Goal: Check status: Check status

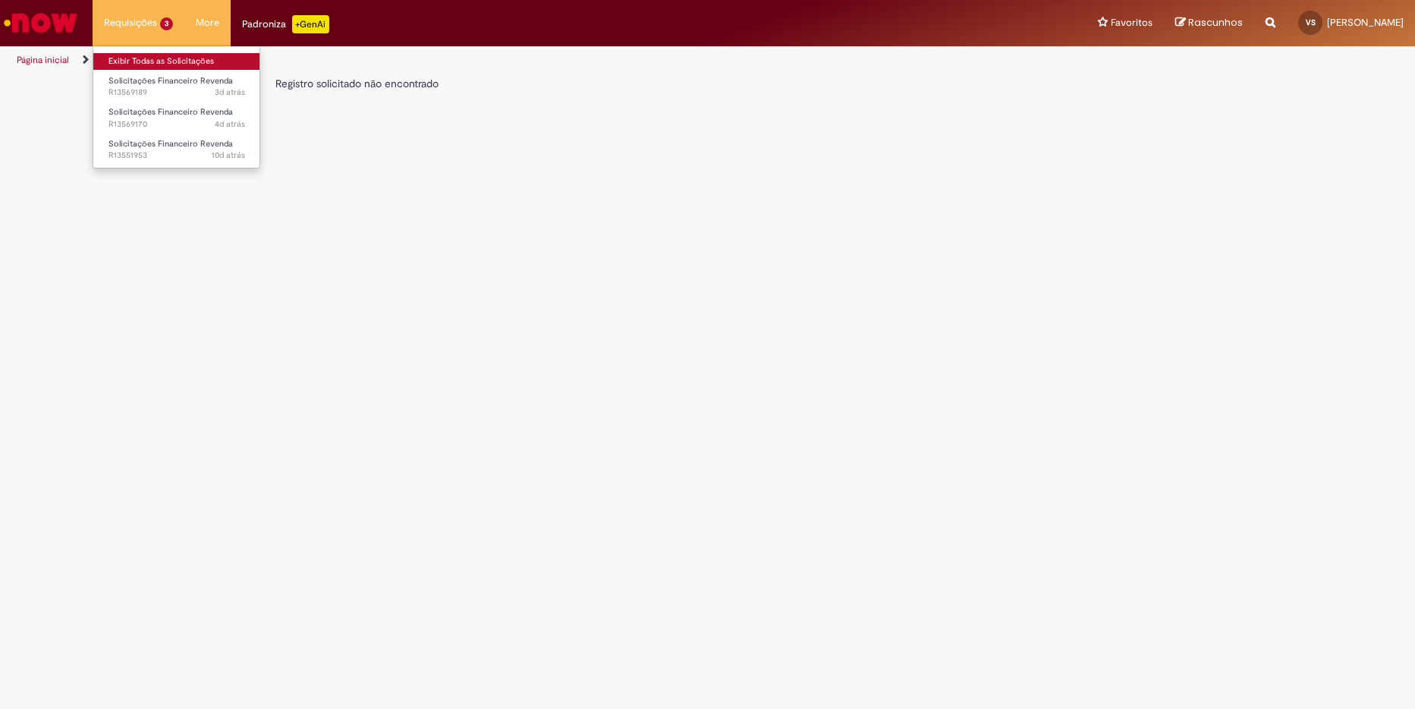
click at [144, 64] on link "Exibir Todas as Solicitações" at bounding box center [176, 61] width 167 height 17
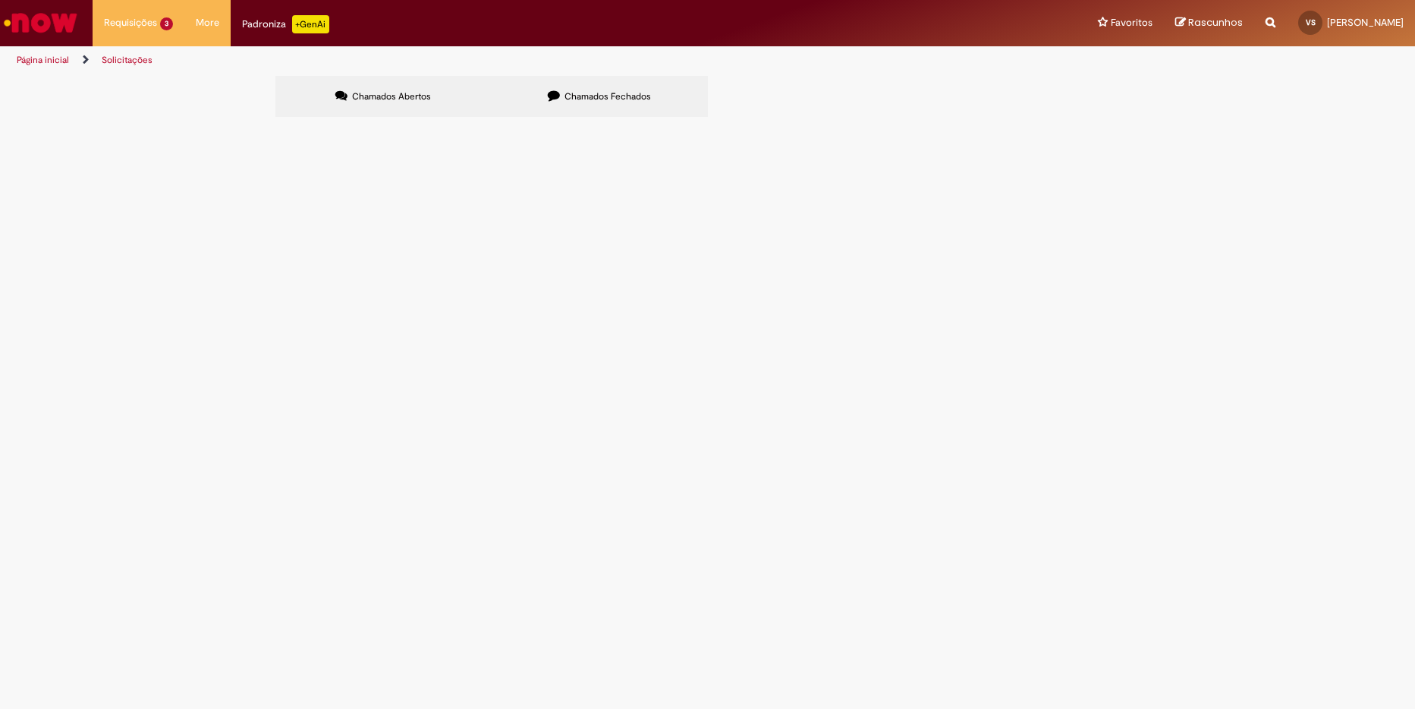
click at [0, 0] on span "Boa tarde! Precisamos do relatório de Refugo com vencimento dia [DATE] no valor…" at bounding box center [0, 0] width 0 height 0
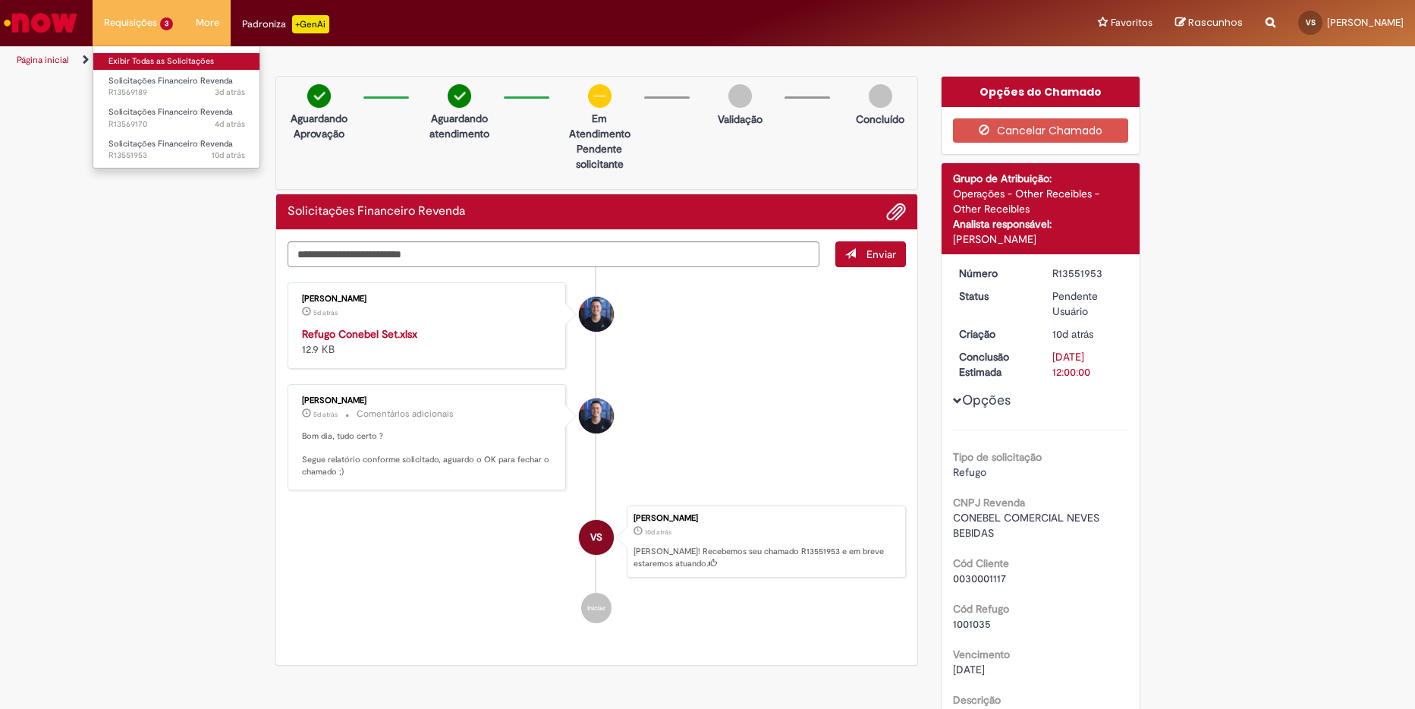
click at [149, 58] on link "Exibir Todas as Solicitações" at bounding box center [176, 61] width 167 height 17
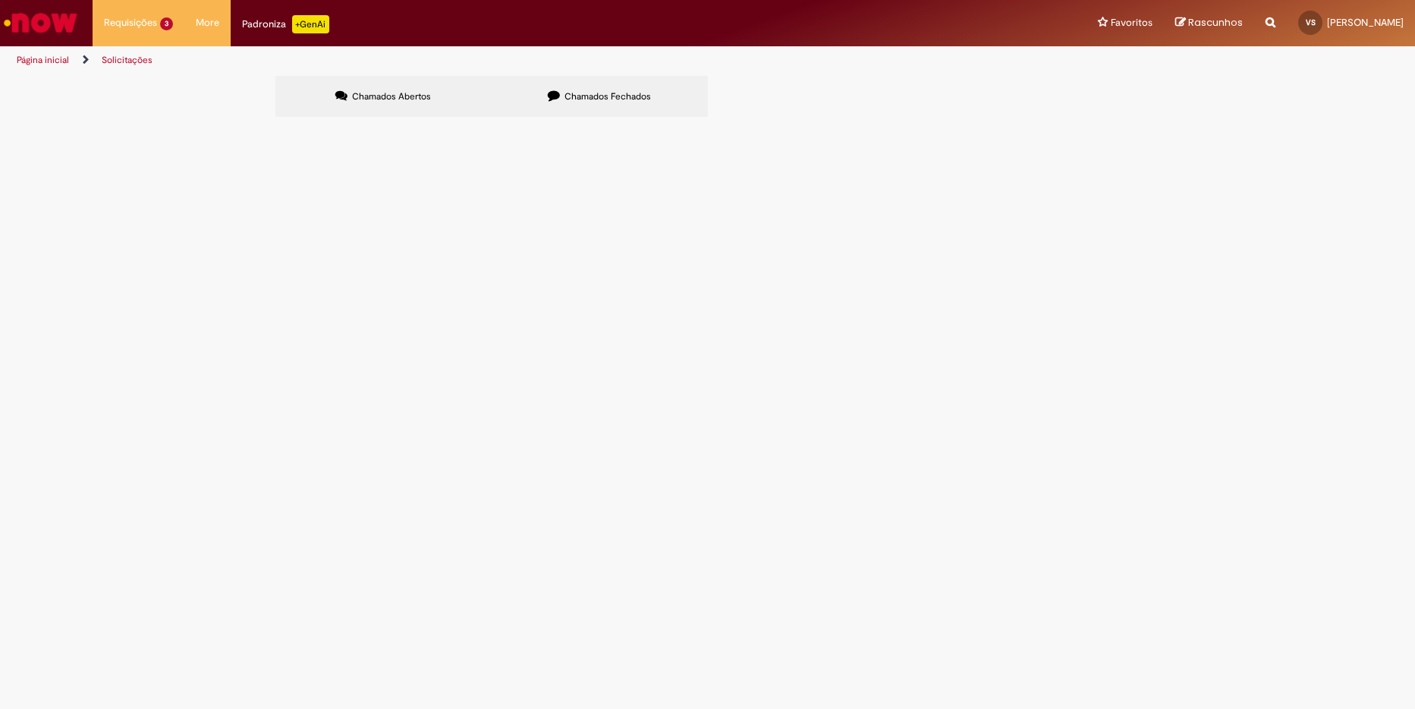
click at [0, 0] on span "Bom dia! Estou encaminhando a planilha e o comprovante bancário do pagamento do…" at bounding box center [0, 0] width 0 height 0
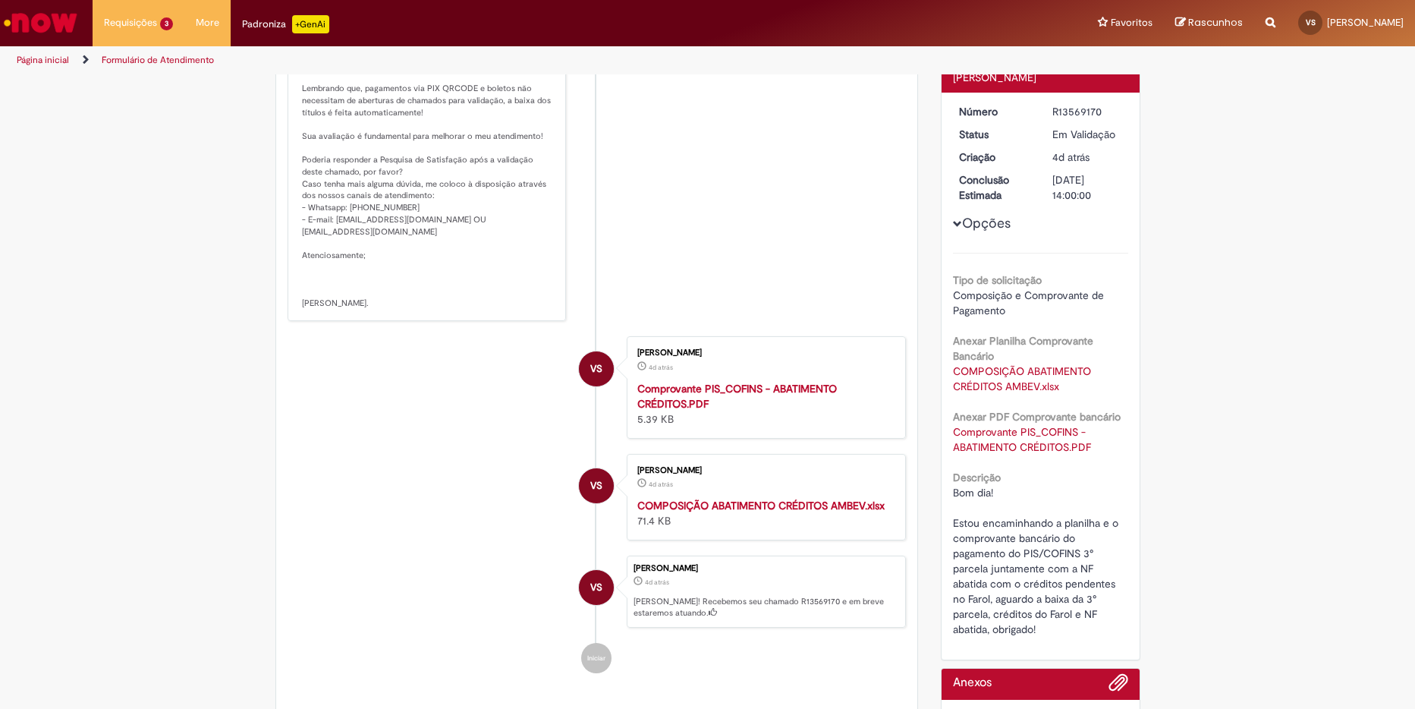
scroll to position [315, 0]
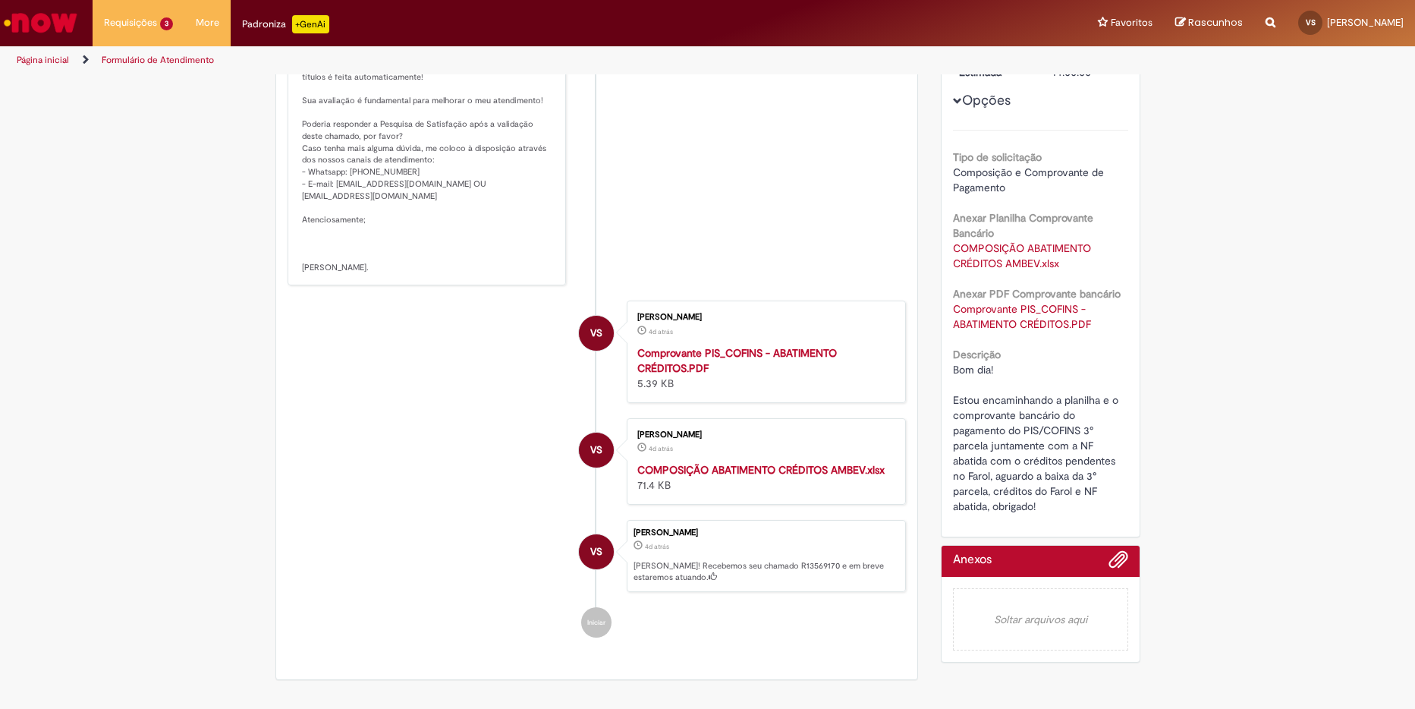
click at [694, 477] on strong "COMPOSIÇÃO ABATIMENTO CRÉDITOS AMBEV.xlsx" at bounding box center [760, 470] width 247 height 14
click at [159, 58] on link "Exibir Todas as Solicitações" at bounding box center [176, 61] width 167 height 17
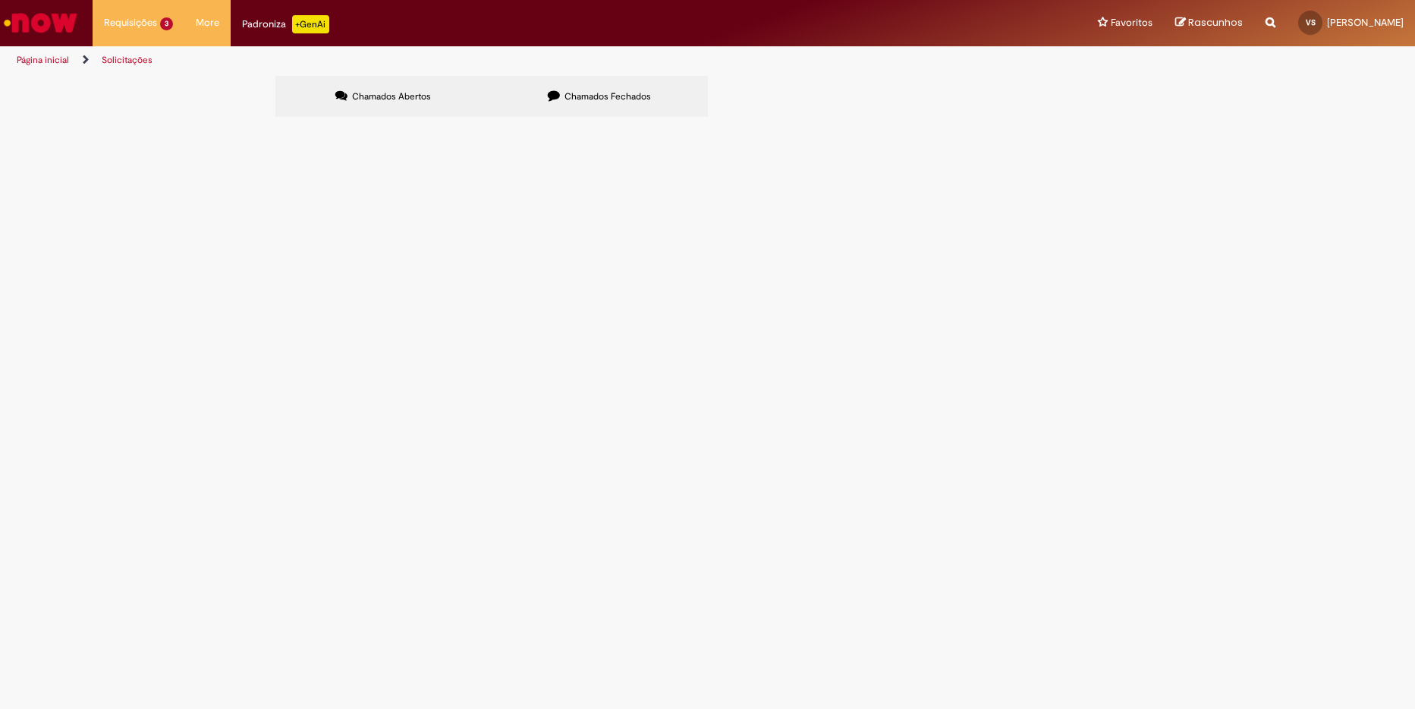
click at [0, 0] on span "Bom dia! Estou encaminhando o pagamento da DPP junto as outras notas do Farol, …" at bounding box center [0, 0] width 0 height 0
